Goal: Task Accomplishment & Management: Use online tool/utility

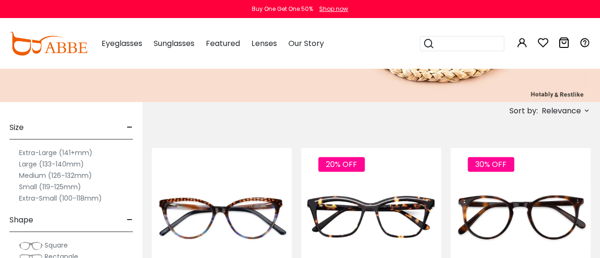
scroll to position [142, 0]
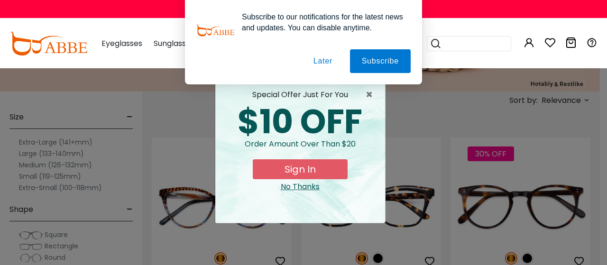
click at [0, 0] on button "Later" at bounding box center [0, 0] width 0 height 0
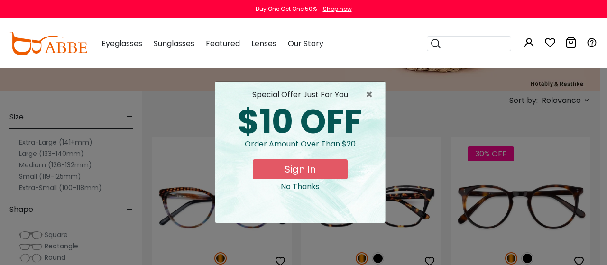
click at [310, 187] on div "No Thanks" at bounding box center [300, 186] width 155 height 11
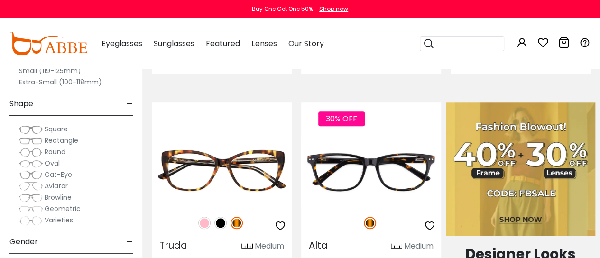
scroll to position [427, 0]
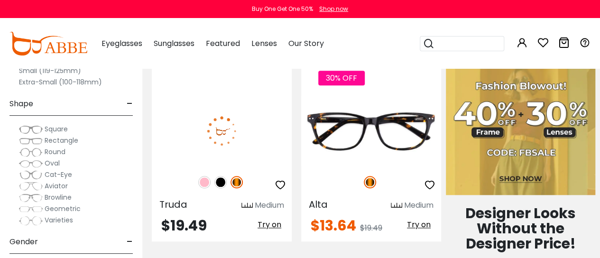
click at [267, 225] on span "Try on" at bounding box center [269, 224] width 24 height 11
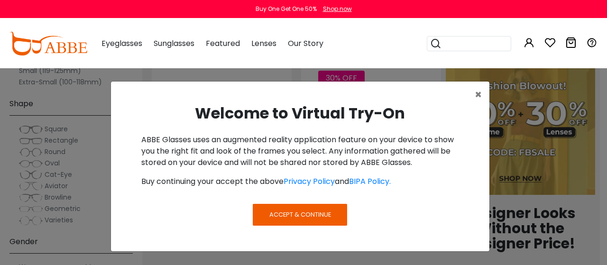
click at [320, 218] on span "Accept & Continue" at bounding box center [300, 214] width 62 height 9
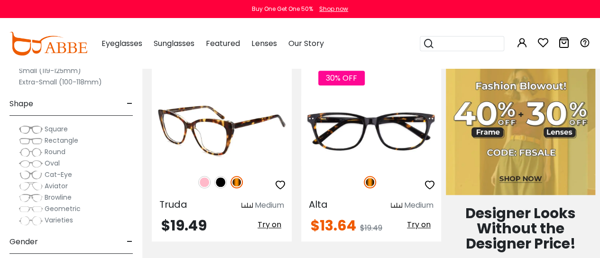
click at [272, 224] on span "Try on" at bounding box center [269, 224] width 24 height 11
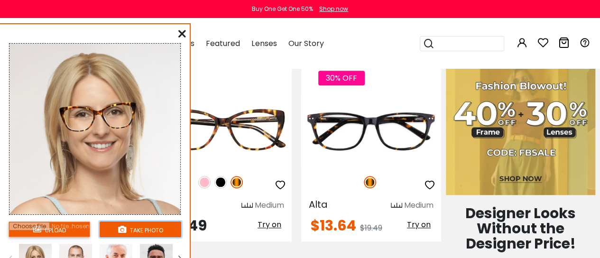
click at [149, 229] on button "take photo" at bounding box center [141, 229] width 82 height 16
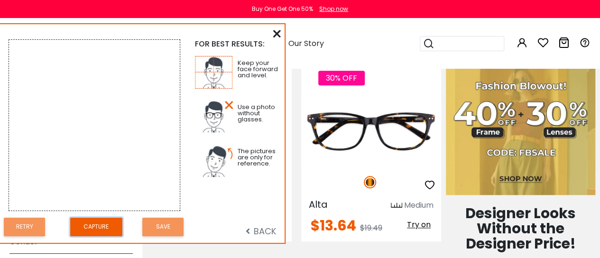
click at [94, 224] on button "Capture" at bounding box center [96, 227] width 52 height 18
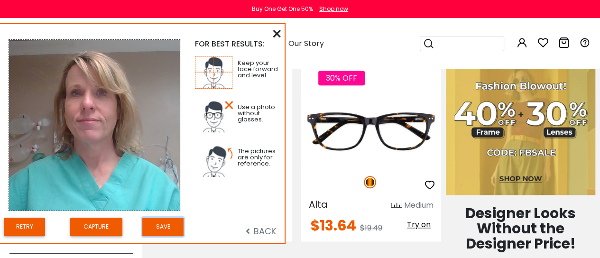
click at [175, 228] on button "Save" at bounding box center [162, 227] width 41 height 18
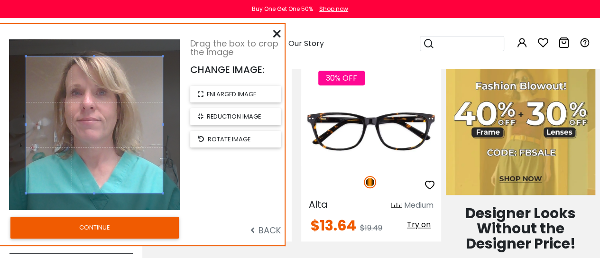
click at [128, 226] on button "CONTINUE" at bounding box center [94, 228] width 168 height 22
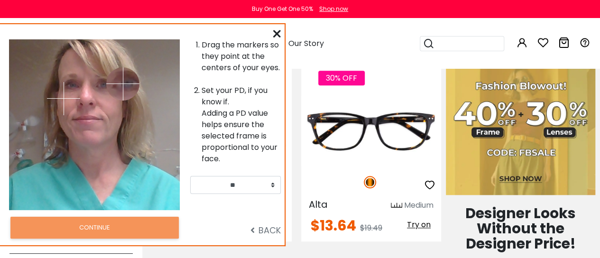
drag, startPoint x: 110, startPoint y: 98, endPoint x: 121, endPoint y: 83, distance: 19.0
click at [122, 83] on img at bounding box center [122, 83] width 33 height 33
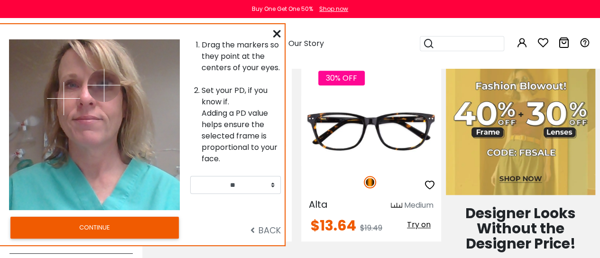
drag, startPoint x: 122, startPoint y: 82, endPoint x: 103, endPoint y: 85, distance: 19.2
click at [103, 85] on img at bounding box center [103, 85] width 33 height 33
drag, startPoint x: 63, startPoint y: 96, endPoint x: 72, endPoint y: 86, distance: 13.7
click at [72, 86] on img at bounding box center [71, 86] width 33 height 33
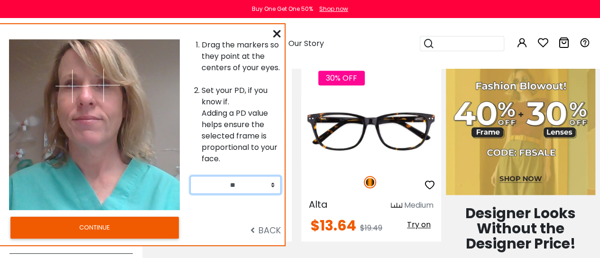
click at [272, 185] on select "** ** ** ** ** ** ** ** ** ** ** ** ** ** ** ** ** ** ** ** ** ** ** ** ** ** *…" at bounding box center [235, 185] width 91 height 18
click at [274, 185] on select "** ** ** ** ** ** ** ** ** ** ** ** ** ** ** ** ** ** ** ** ** ** ** ** ** ** *…" at bounding box center [235, 185] width 91 height 18
click at [273, 185] on select "** ** ** ** ** ** ** ** ** ** ** ** ** ** ** ** ** ** ** ** ** ** ** ** ** ** *…" at bounding box center [235, 185] width 91 height 18
click at [190, 176] on select "** ** ** ** ** ** ** ** ** ** ** ** ** ** ** ** ** ** ** ** ** ** ** ** ** ** *…" at bounding box center [235, 185] width 91 height 18
click at [272, 182] on select "** ** ** ** ** ** ** ** ** ** ** ** ** ** ** ** ** ** ** ** ** ** ** ** ** ** *…" at bounding box center [235, 185] width 91 height 18
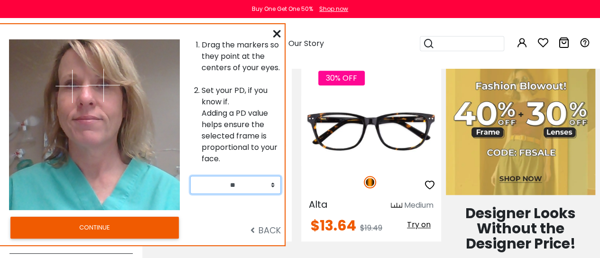
select select "**"
click at [190, 176] on select "** ** ** ** ** ** ** ** ** ** ** ** ** ** ** ** ** ** ** ** ** ** ** ** ** ** *…" at bounding box center [235, 185] width 91 height 18
click at [103, 84] on img at bounding box center [103, 85] width 33 height 33
click at [103, 84] on img at bounding box center [103, 84] width 33 height 33
click at [72, 85] on img at bounding box center [71, 86] width 33 height 33
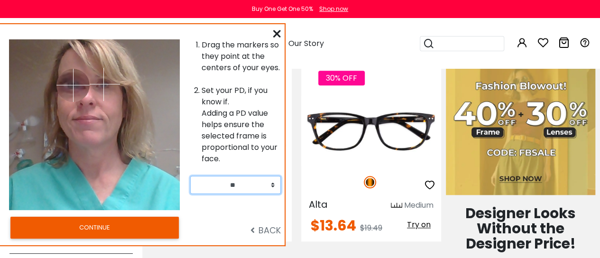
click at [73, 85] on img at bounding box center [72, 85] width 33 height 33
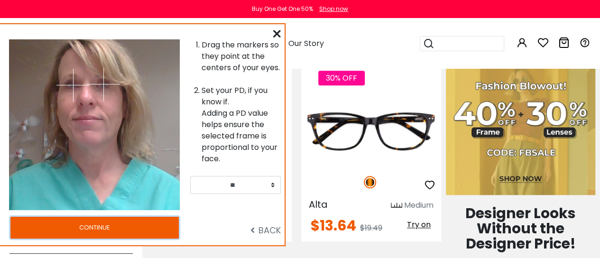
click at [119, 223] on button "CONTINUE" at bounding box center [94, 228] width 168 height 22
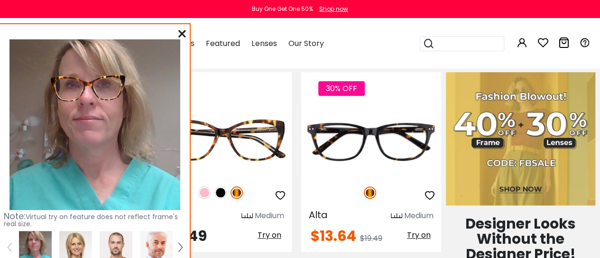
scroll to position [449, 0]
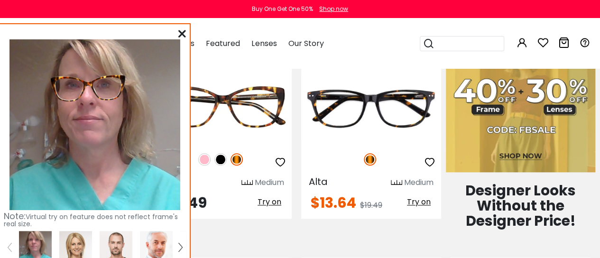
click at [181, 247] on img at bounding box center [180, 247] width 4 height 9
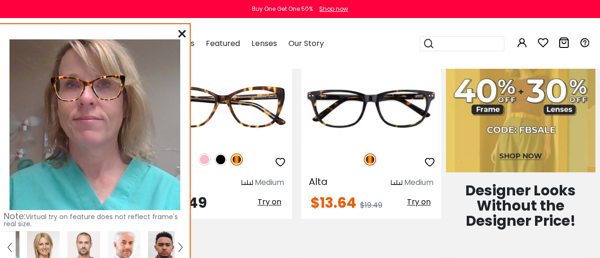
scroll to position [416, 0]
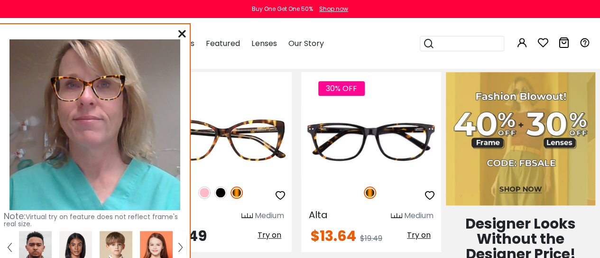
click at [8, 248] on img at bounding box center [10, 247] width 4 height 9
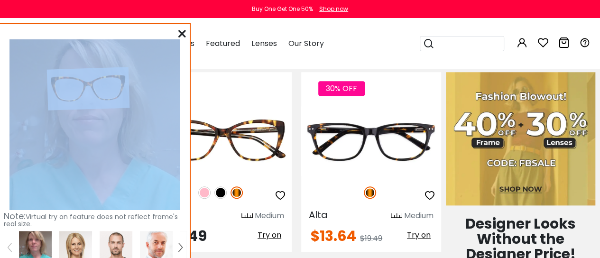
drag, startPoint x: 180, startPoint y: 32, endPoint x: 178, endPoint y: 47, distance: 15.3
click at [178, 50] on from "upload take photo FOR BEST RESULTS: Keep your face forward and level. Use a pho…" at bounding box center [95, 170] width 190 height 293
click at [181, 34] on icon at bounding box center [182, 34] width 8 height 8
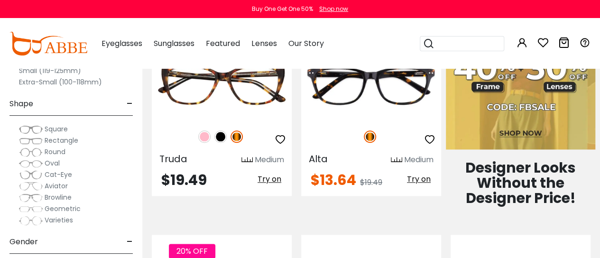
scroll to position [464, 0]
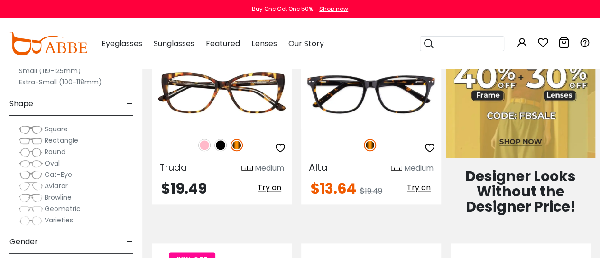
click at [59, 81] on label "Extra-Small (100-118mm)" at bounding box center [60, 81] width 83 height 11
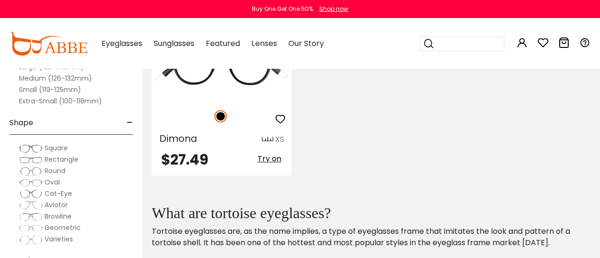
scroll to position [284, 0]
click at [270, 157] on span "Try on" at bounding box center [269, 158] width 24 height 11
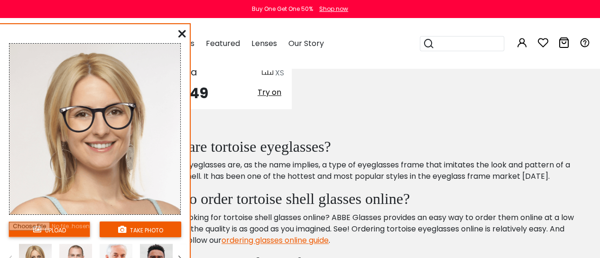
scroll to position [379, 0]
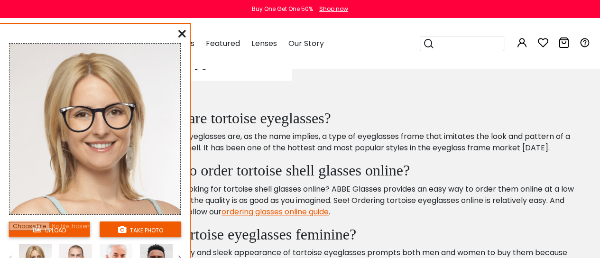
click at [60, 230] on input "file" at bounding box center [50, 229] width 82 height 16
click at [153, 228] on button "take photo" at bounding box center [141, 229] width 82 height 16
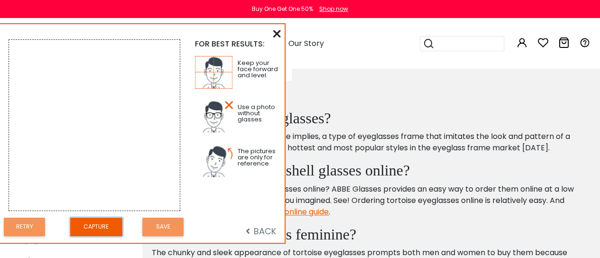
click at [101, 227] on button "Capture" at bounding box center [96, 227] width 52 height 18
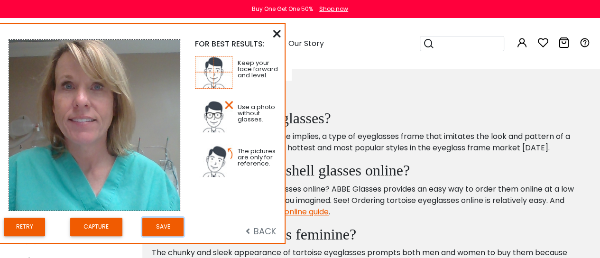
click at [169, 228] on button "Save" at bounding box center [162, 227] width 41 height 18
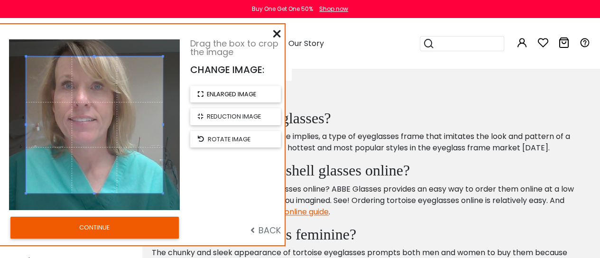
click at [247, 92] on span "enlarged image" at bounding box center [231, 94] width 49 height 9
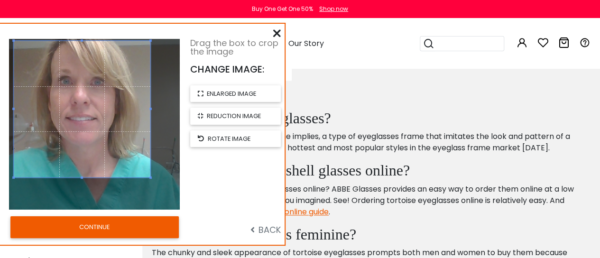
drag, startPoint x: 152, startPoint y: 137, endPoint x: 140, endPoint y: 121, distance: 20.1
click at [137, 118] on span at bounding box center [82, 109] width 137 height 137
click at [241, 90] on span "enlarged image" at bounding box center [231, 93] width 49 height 9
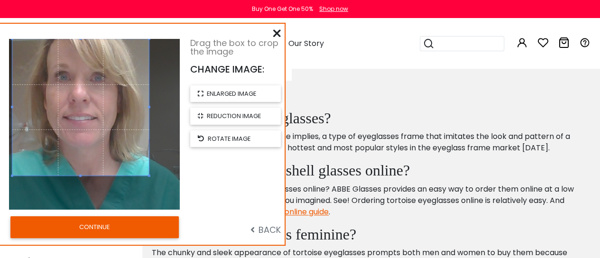
drag, startPoint x: 113, startPoint y: 131, endPoint x: 110, endPoint y: 117, distance: 14.5
click at [110, 117] on span at bounding box center [80, 107] width 137 height 137
click at [229, 115] on span "reduction image" at bounding box center [234, 115] width 54 height 9
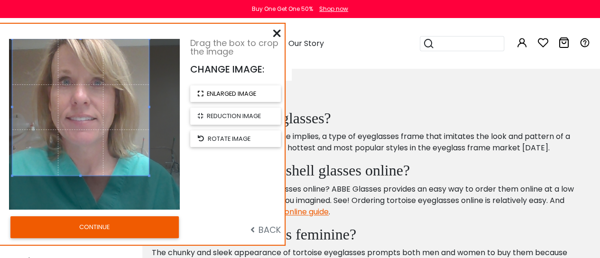
click at [234, 92] on span "enlarged image" at bounding box center [231, 93] width 49 height 9
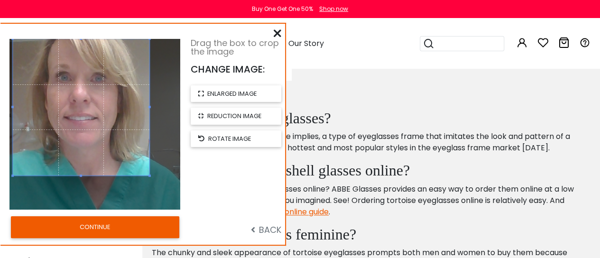
click at [119, 227] on button "CONTINUE" at bounding box center [95, 227] width 168 height 22
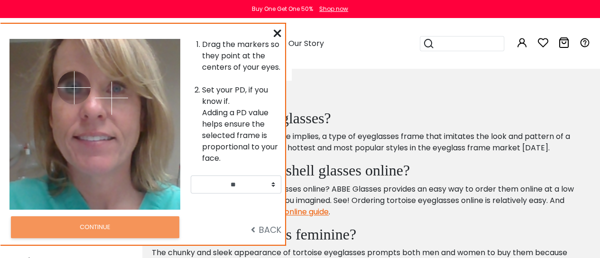
drag, startPoint x: 64, startPoint y: 97, endPoint x: 74, endPoint y: 87, distance: 14.4
click at [74, 87] on img at bounding box center [73, 87] width 33 height 33
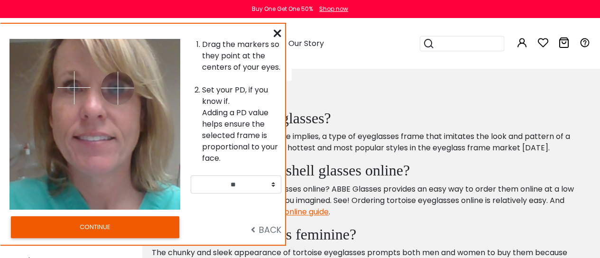
drag, startPoint x: 111, startPoint y: 97, endPoint x: 118, endPoint y: 88, distance: 11.6
click at [118, 88] on img at bounding box center [117, 88] width 33 height 33
click at [119, 88] on img at bounding box center [117, 88] width 33 height 33
click at [117, 88] on img at bounding box center [116, 88] width 33 height 33
drag, startPoint x: 73, startPoint y: 88, endPoint x: 273, endPoint y: 186, distance: 222.6
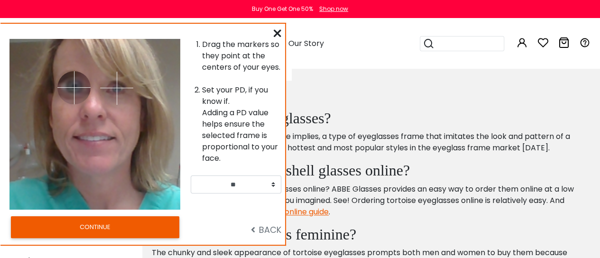
click at [74, 86] on img at bounding box center [73, 87] width 33 height 33
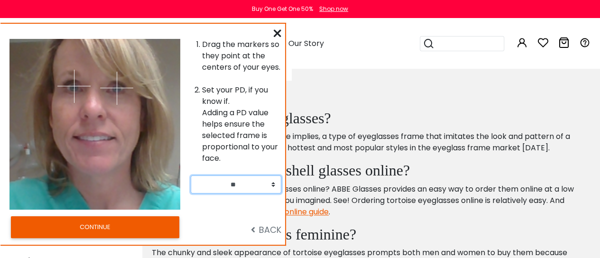
click at [273, 186] on select "** ** ** ** ** ** ** ** ** ** ** ** ** ** ** ** ** ** ** ** ** ** ** ** ** ** *…" at bounding box center [236, 184] width 91 height 18
select select "**"
click at [191, 175] on select "** ** ** ** ** ** ** ** ** ** ** ** ** ** ** ** ** ** ** ** ** ** ** ** ** ** *…" at bounding box center [236, 184] width 91 height 18
click at [74, 87] on img at bounding box center [73, 87] width 33 height 33
click at [107, 224] on button "CONTINUE" at bounding box center [95, 227] width 168 height 22
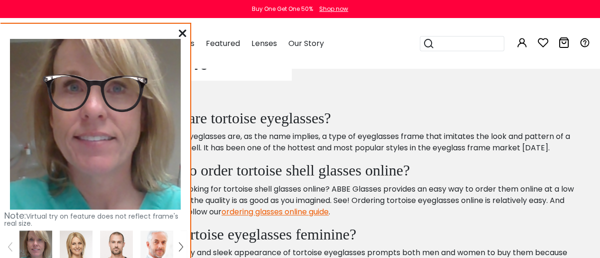
click at [184, 32] on icon at bounding box center [183, 33] width 8 height 8
